Goal: Task Accomplishment & Management: Manage account settings

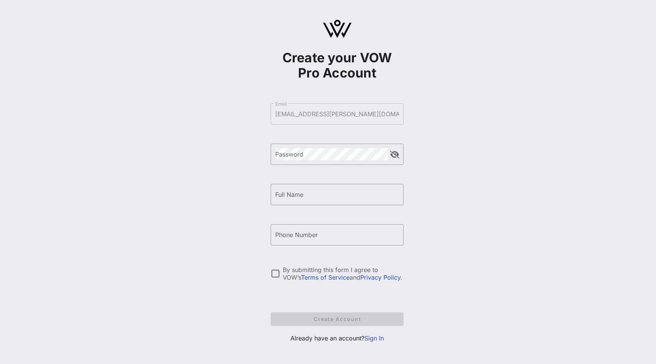
click at [303, 114] on form "​ Email [EMAIL_ADDRESS][PERSON_NAME][DOMAIN_NAME] ​ Password ​ Full Name ​ Phon…" at bounding box center [337, 215] width 133 height 238
click at [285, 161] on div "Password" at bounding box center [331, 154] width 113 height 21
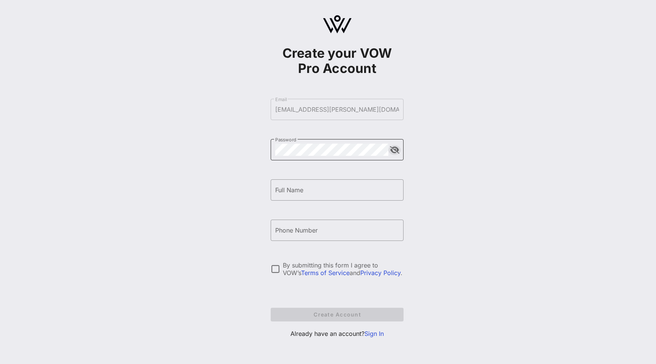
click at [392, 152] on button "append icon" at bounding box center [394, 150] width 9 height 8
click at [346, 195] on input "Full Name" at bounding box center [337, 190] width 124 height 12
type input "stefane"
type input "r"
type input "[PHONE_NUMBER]"
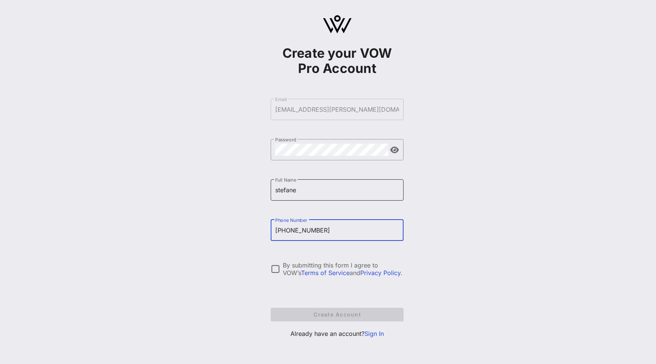
click at [339, 189] on input "stefane" at bounding box center [337, 190] width 124 height 12
type input "[PERSON_NAME]"
click at [276, 270] on div at bounding box center [275, 268] width 13 height 13
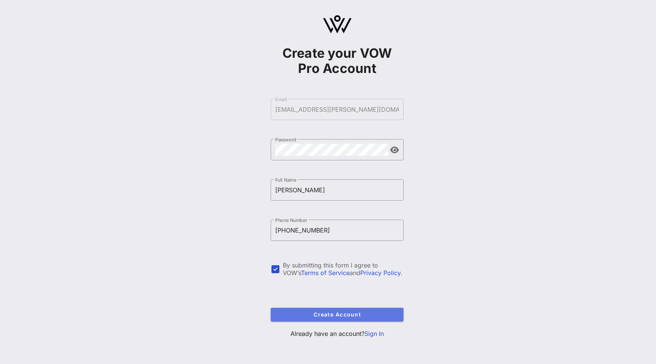
click at [326, 314] on span "Create Account" at bounding box center [337, 314] width 121 height 6
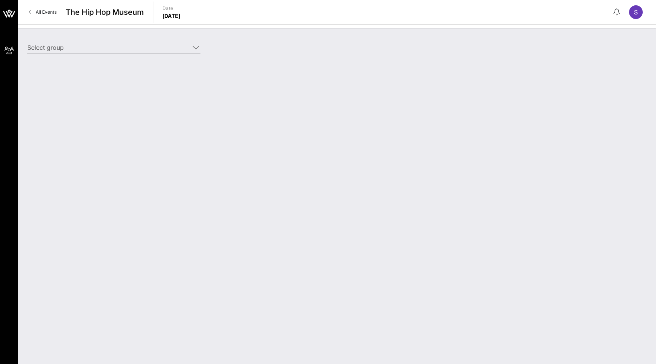
type input "Droga 5 (Droga 5) [[PERSON_NAME], [EMAIL_ADDRESS][PERSON_NAME][DOMAIN_NAME]]"
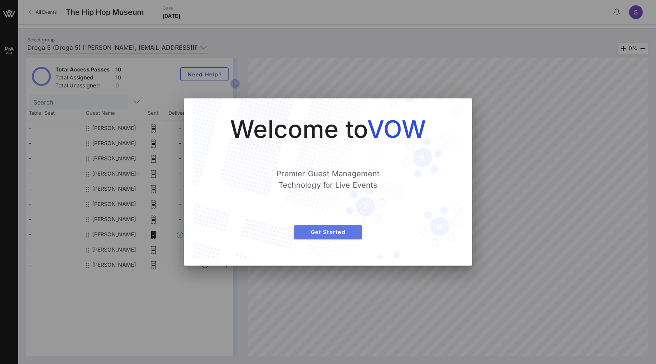
click at [321, 233] on span "Get Started" at bounding box center [328, 232] width 56 height 6
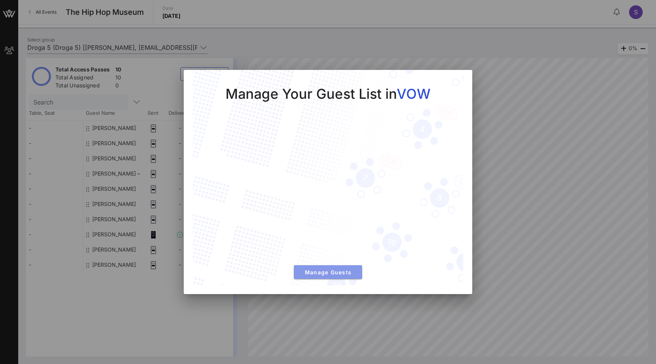
click at [334, 273] on span "Manage Guests" at bounding box center [328, 272] width 56 height 6
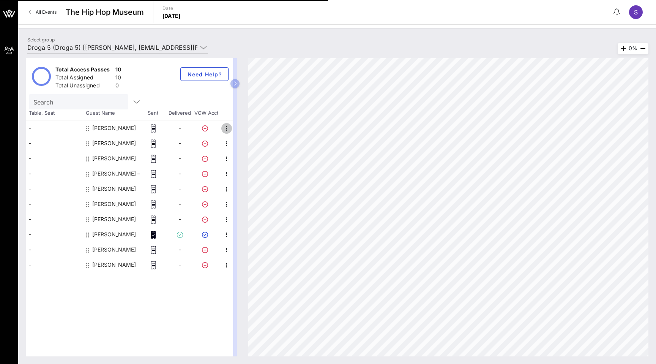
click at [224, 130] on icon "button" at bounding box center [226, 128] width 9 height 9
click at [156, 126] on icon at bounding box center [154, 128] width 8 height 8
click at [225, 203] on icon "button" at bounding box center [226, 204] width 9 height 9
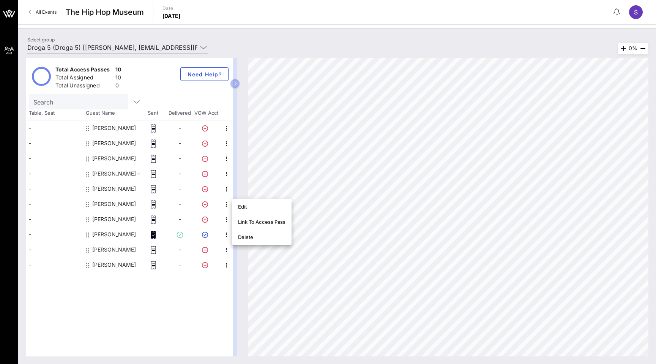
click at [153, 128] on rect at bounding box center [153, 128] width 3 height 1
click at [152, 233] on icon at bounding box center [152, 233] width 1 height 0
click at [237, 83] on button "button" at bounding box center [235, 83] width 9 height 9
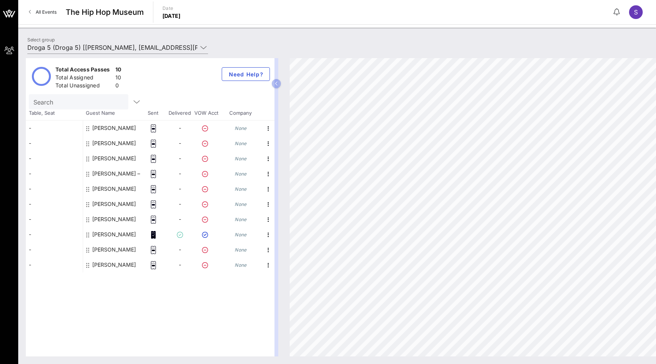
click at [101, 14] on span "The Hip Hop Museum" at bounding box center [105, 11] width 78 height 11
click at [37, 11] on span "All Events" at bounding box center [46, 12] width 21 height 6
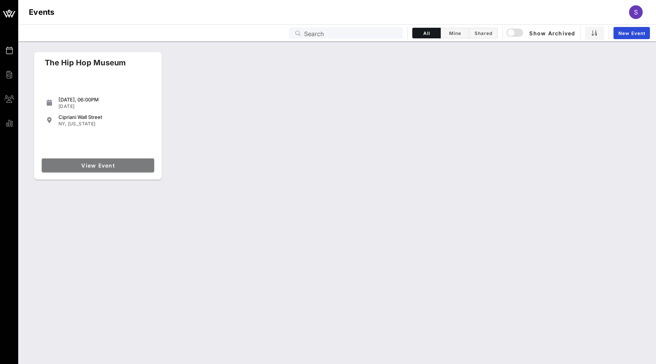
click at [79, 164] on span "View Event" at bounding box center [98, 165] width 106 height 6
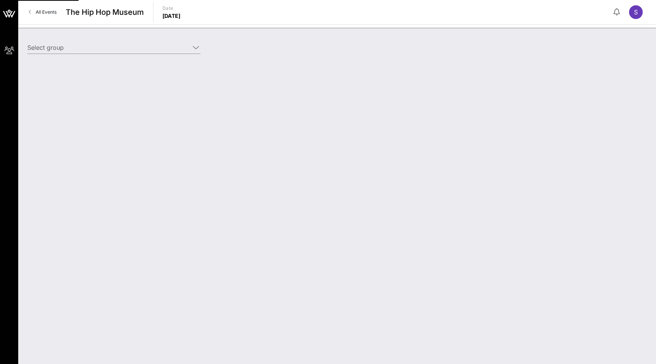
type input "Droga 5 (Droga 5) [[PERSON_NAME], [EMAIL_ADDRESS][PERSON_NAME][DOMAIN_NAME]]"
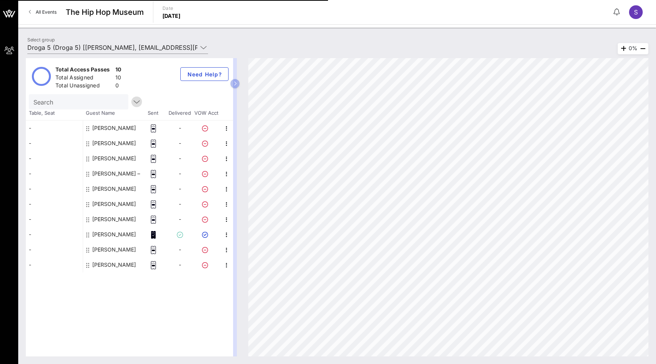
click at [132, 102] on icon "button" at bounding box center [136, 101] width 9 height 9
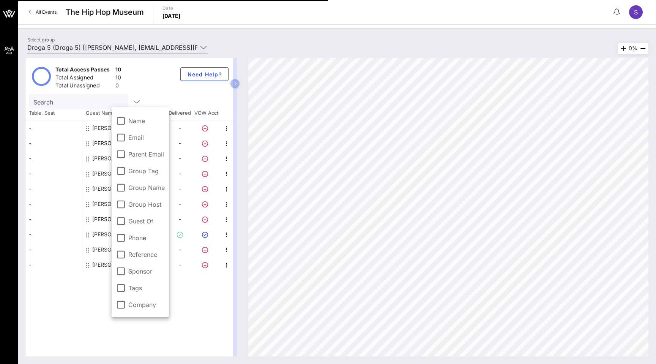
click at [140, 89] on div "Total Access Passes 10 Total Assigned 10 Total Unassigned 0 Need Help?" at bounding box center [129, 76] width 207 height 36
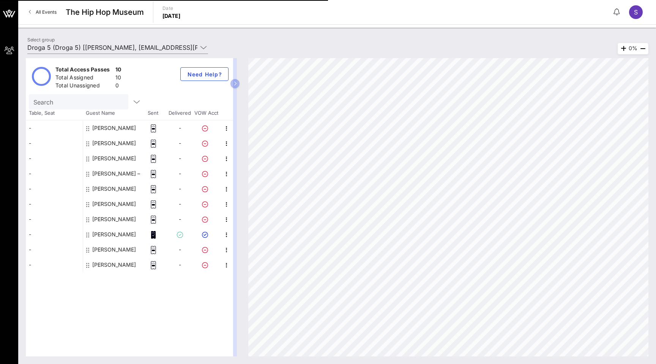
click at [180, 127] on span "-" at bounding box center [180, 128] width 2 height 6
click at [155, 127] on icon at bounding box center [154, 128] width 8 height 8
click at [87, 127] on icon at bounding box center [87, 128] width 3 height 6
click at [224, 128] on icon "button" at bounding box center [226, 128] width 9 height 9
click at [250, 147] on div "Link To Access Pass" at bounding box center [261, 146] width 47 height 6
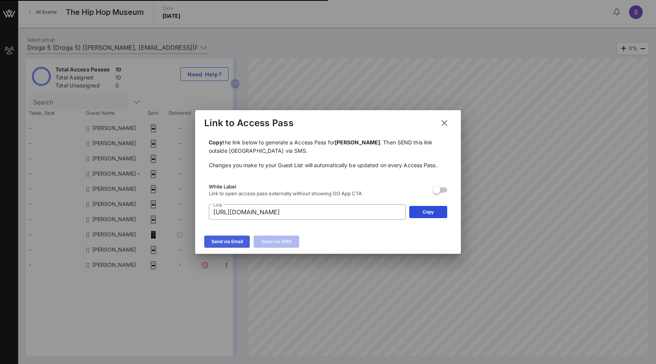
click at [228, 242] on icon at bounding box center [227, 241] width 6 height 5
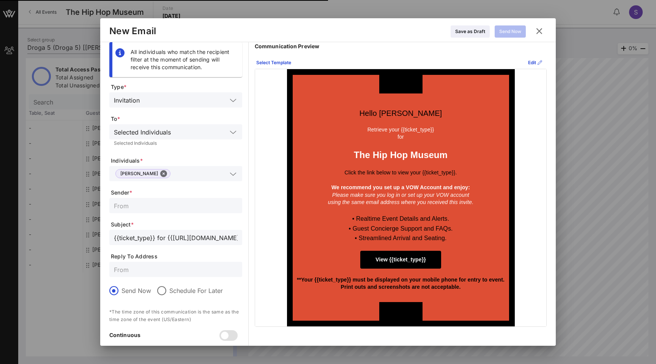
scroll to position [30, 0]
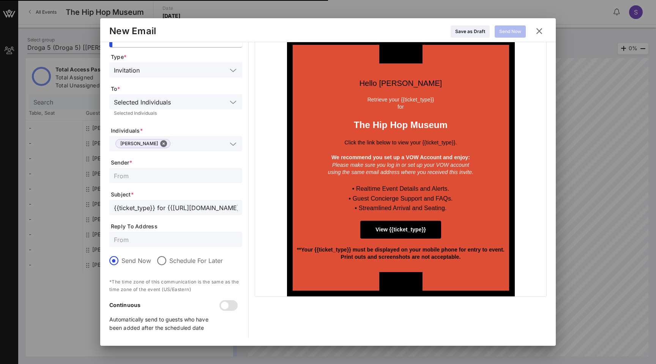
click at [543, 30] on icon at bounding box center [539, 31] width 13 height 14
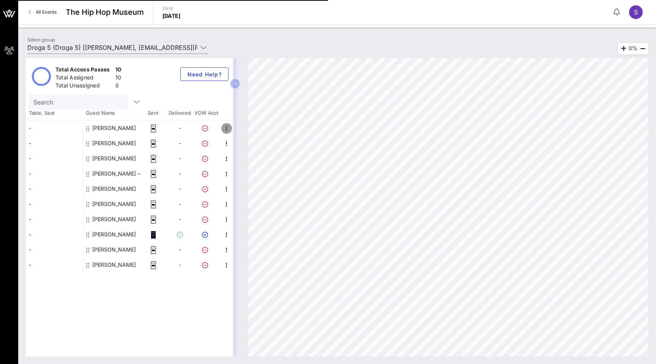
click at [227, 129] on icon "button" at bounding box center [226, 128] width 9 height 9
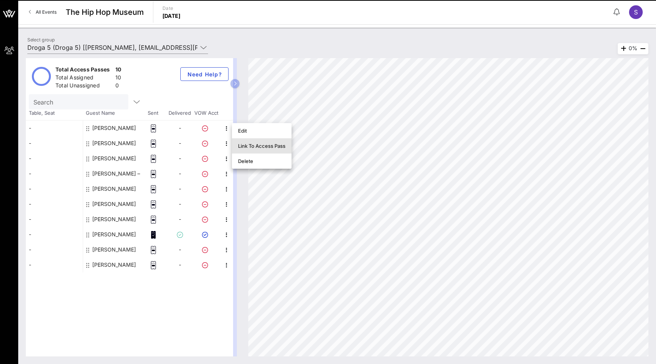
click at [255, 147] on div "Link To Access Pass" at bounding box center [261, 146] width 47 height 6
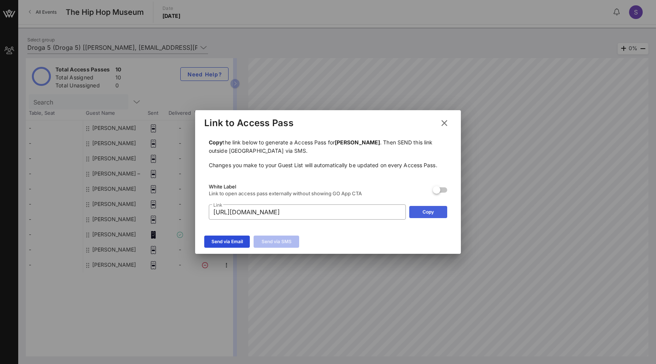
click at [420, 213] on button "Copy" at bounding box center [428, 212] width 38 height 12
click at [445, 123] on icon at bounding box center [444, 123] width 9 height 11
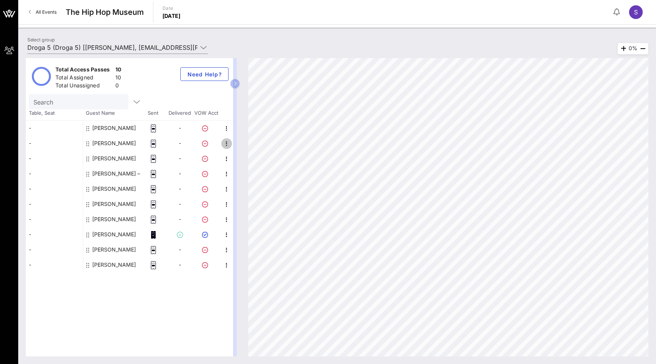
click at [226, 146] on icon "button" at bounding box center [226, 143] width 9 height 9
click at [265, 163] on div "Link To Access Pass" at bounding box center [261, 161] width 47 height 6
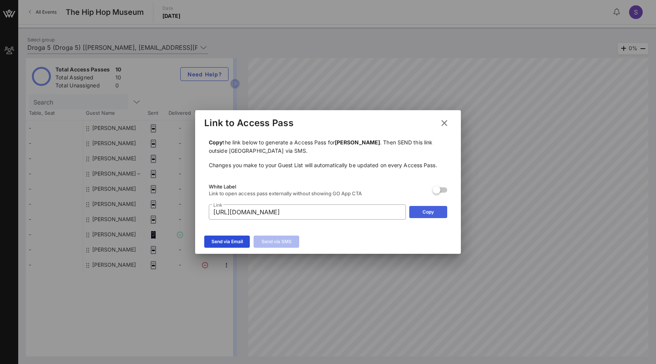
click at [425, 210] on div "Copy" at bounding box center [428, 212] width 11 height 8
click at [442, 122] on icon at bounding box center [444, 122] width 10 height 11
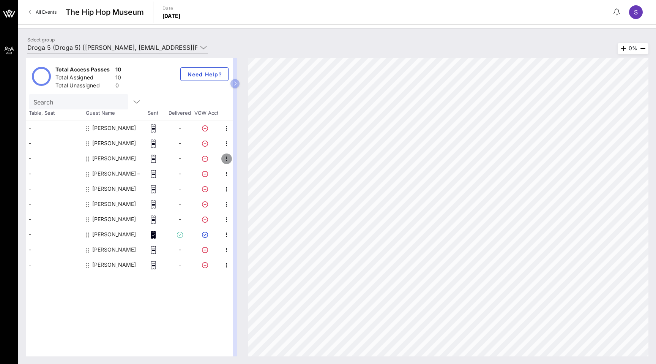
click at [227, 159] on icon "button" at bounding box center [226, 158] width 9 height 9
click at [270, 177] on div "Link To Access Pass" at bounding box center [261, 176] width 47 height 6
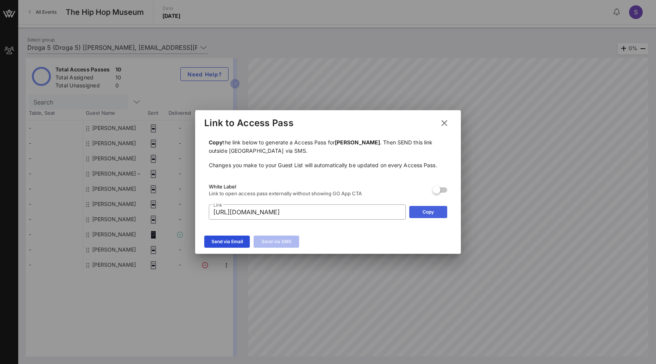
click at [423, 213] on div "Copy" at bounding box center [428, 212] width 11 height 8
click at [444, 124] on icon at bounding box center [444, 123] width 13 height 13
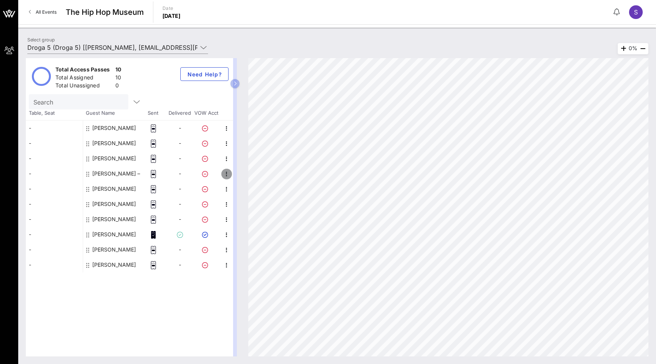
click at [224, 174] on icon "button" at bounding box center [226, 173] width 9 height 9
click at [253, 190] on div "Link To Access Pass" at bounding box center [261, 191] width 47 height 6
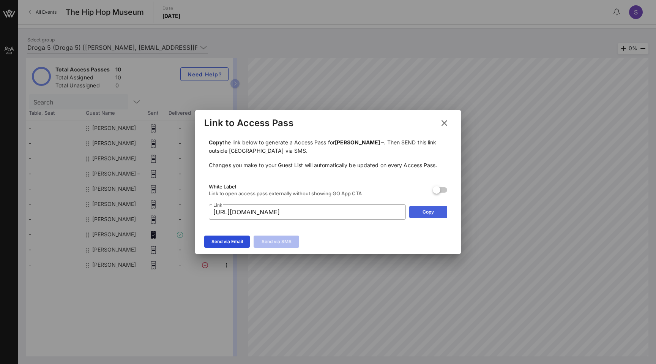
click at [425, 215] on div "Copy" at bounding box center [428, 212] width 11 height 8
click at [444, 122] on icon at bounding box center [444, 123] width 11 height 12
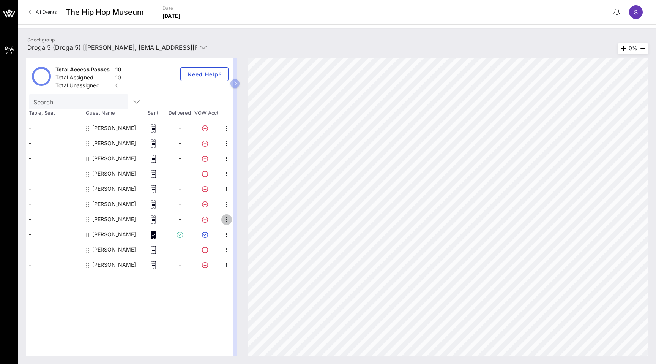
click at [228, 217] on icon "button" at bounding box center [226, 219] width 9 height 9
click at [262, 241] on div "Link To Access Pass" at bounding box center [261, 237] width 47 height 12
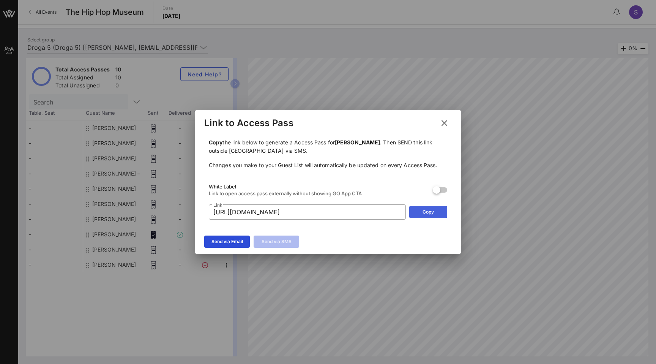
click at [433, 210] on div "Copy" at bounding box center [428, 212] width 11 height 8
click at [443, 120] on icon at bounding box center [444, 122] width 11 height 9
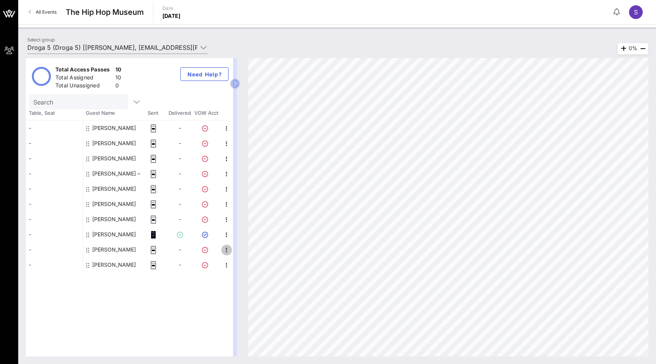
click at [223, 248] on icon "button" at bounding box center [226, 249] width 9 height 9
click at [247, 267] on div "Link To Access Pass" at bounding box center [261, 267] width 47 height 6
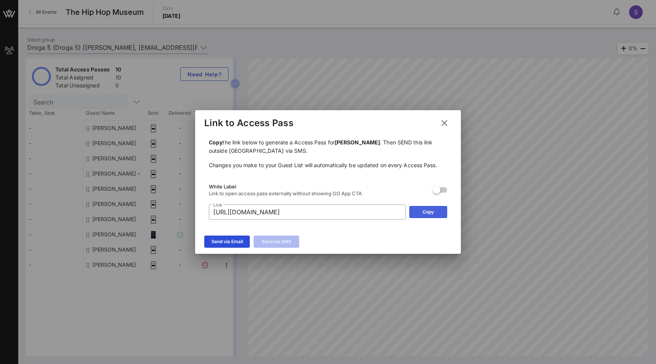
click at [423, 215] on div "Copy" at bounding box center [428, 212] width 11 height 8
click at [449, 122] on icon at bounding box center [445, 123] width 14 height 13
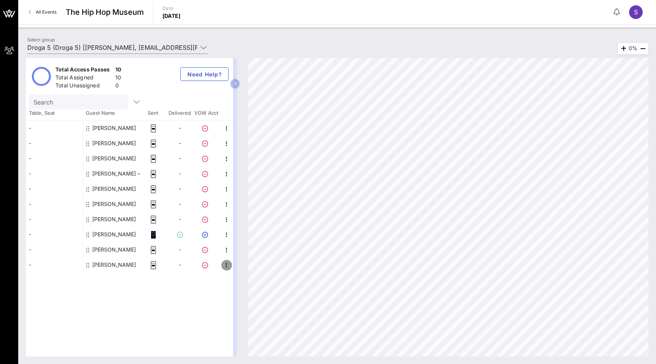
click at [227, 266] on icon "button" at bounding box center [226, 265] width 9 height 9
click at [246, 284] on div "Link To Access Pass" at bounding box center [261, 283] width 47 height 6
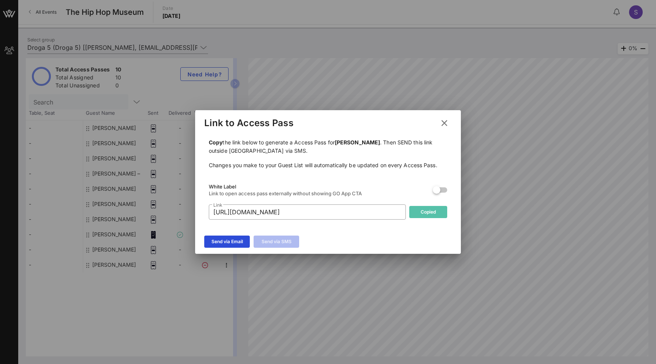
click at [429, 213] on icon at bounding box center [428, 212] width 6 height 6
click at [444, 124] on icon at bounding box center [444, 123] width 11 height 12
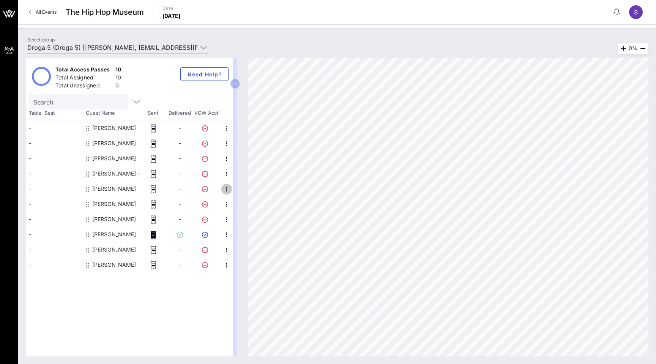
click at [226, 190] on icon "button" at bounding box center [226, 189] width 9 height 9
click at [258, 205] on div "Link To Access Pass" at bounding box center [261, 207] width 47 height 6
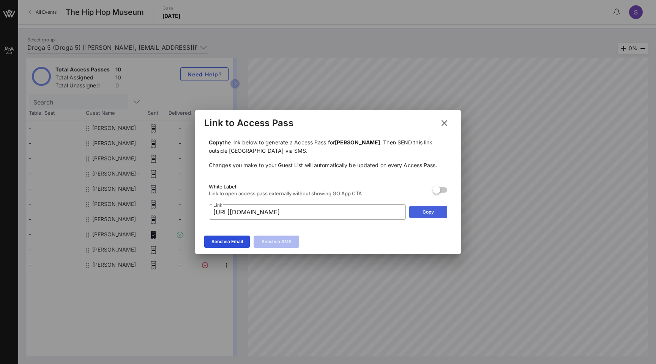
click at [424, 213] on div "Copy" at bounding box center [428, 212] width 11 height 8
click at [443, 120] on icon at bounding box center [444, 122] width 10 height 9
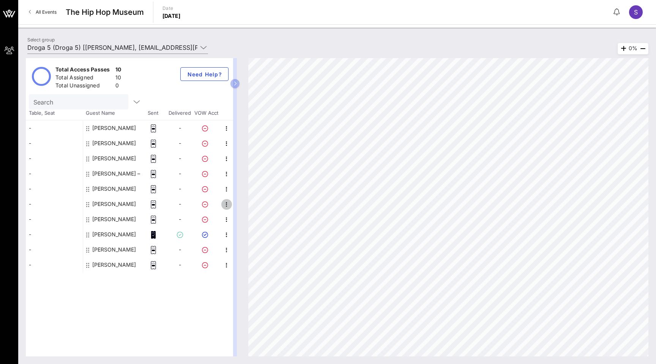
click at [226, 201] on icon "button" at bounding box center [226, 204] width 9 height 9
click at [270, 223] on div "Link To Access Pass" at bounding box center [261, 222] width 47 height 6
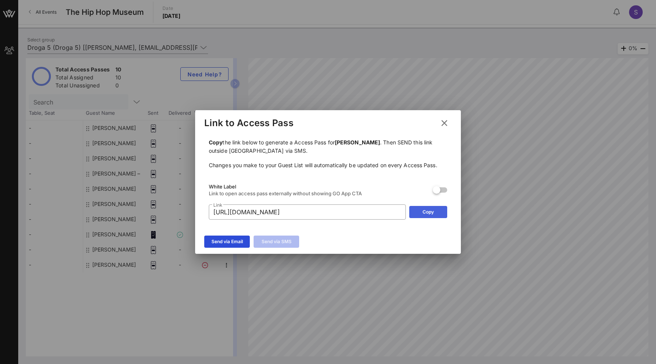
click at [425, 208] on div "Copy" at bounding box center [428, 212] width 11 height 8
click at [444, 123] on icon at bounding box center [444, 123] width 11 height 10
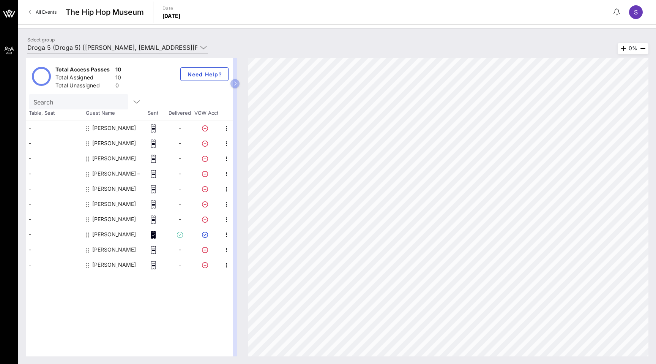
click at [153, 235] on icon at bounding box center [153, 235] width 2 height 2
click at [224, 235] on icon "button" at bounding box center [226, 234] width 9 height 9
